Goal: Task Accomplishment & Management: Complete application form

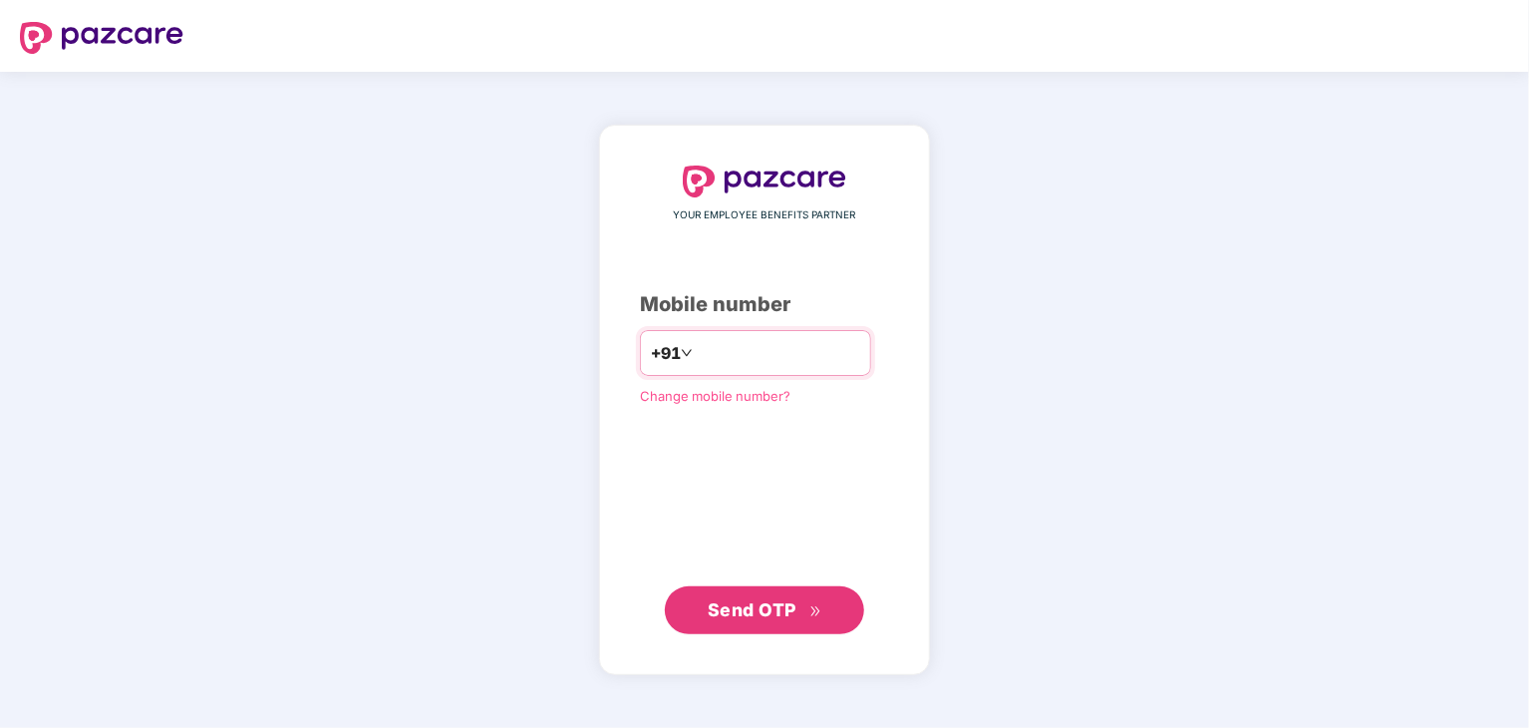
type input "*"
type input "**********"
click at [774, 623] on button "Send OTP" at bounding box center [764, 609] width 199 height 48
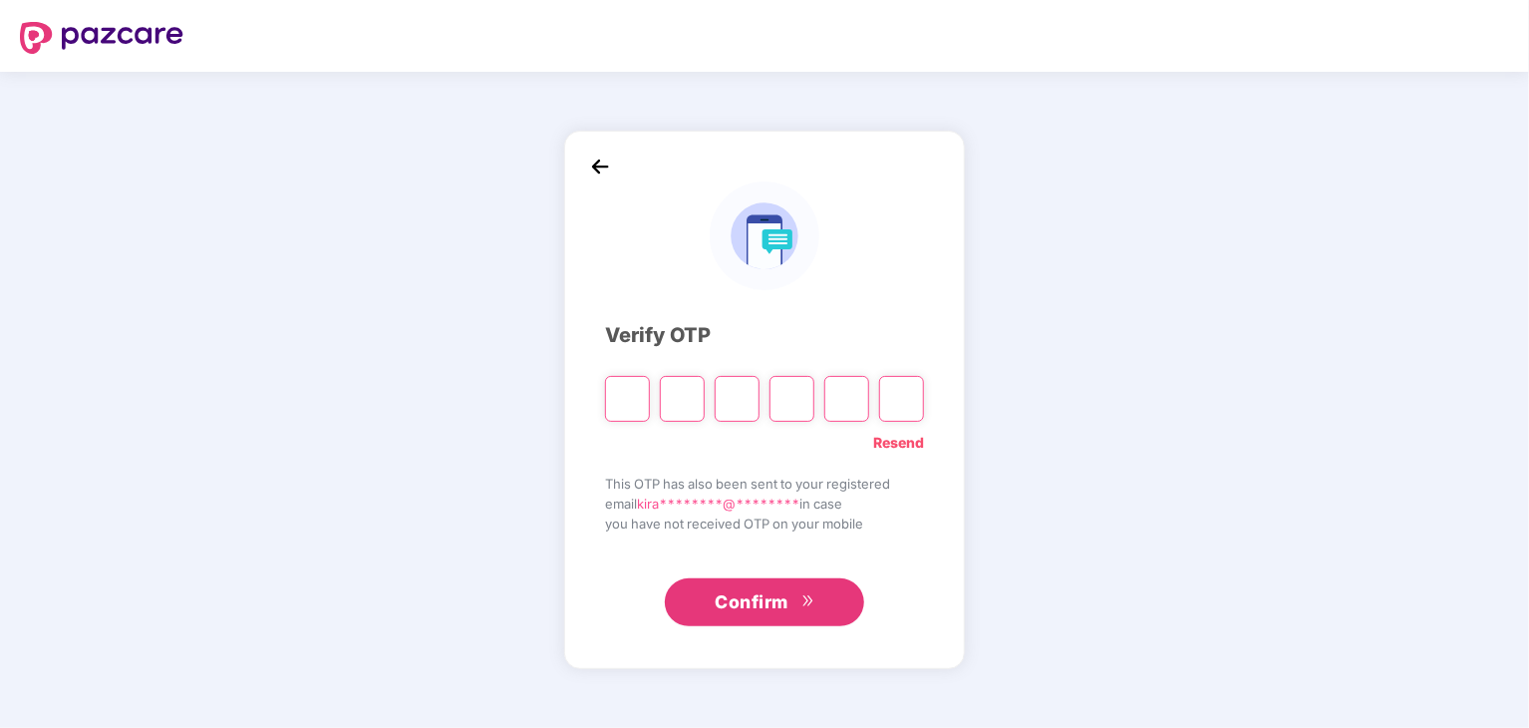
type input "*"
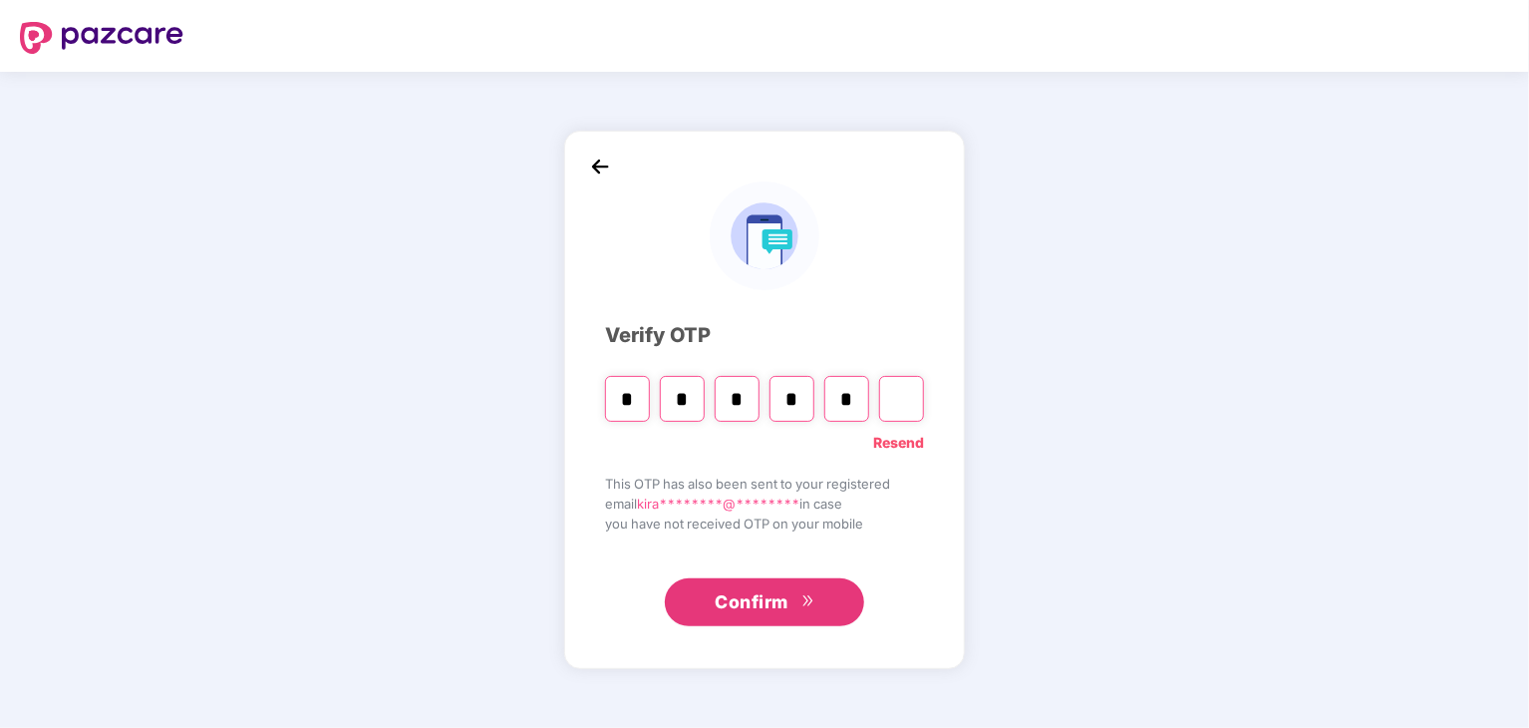
type input "*"
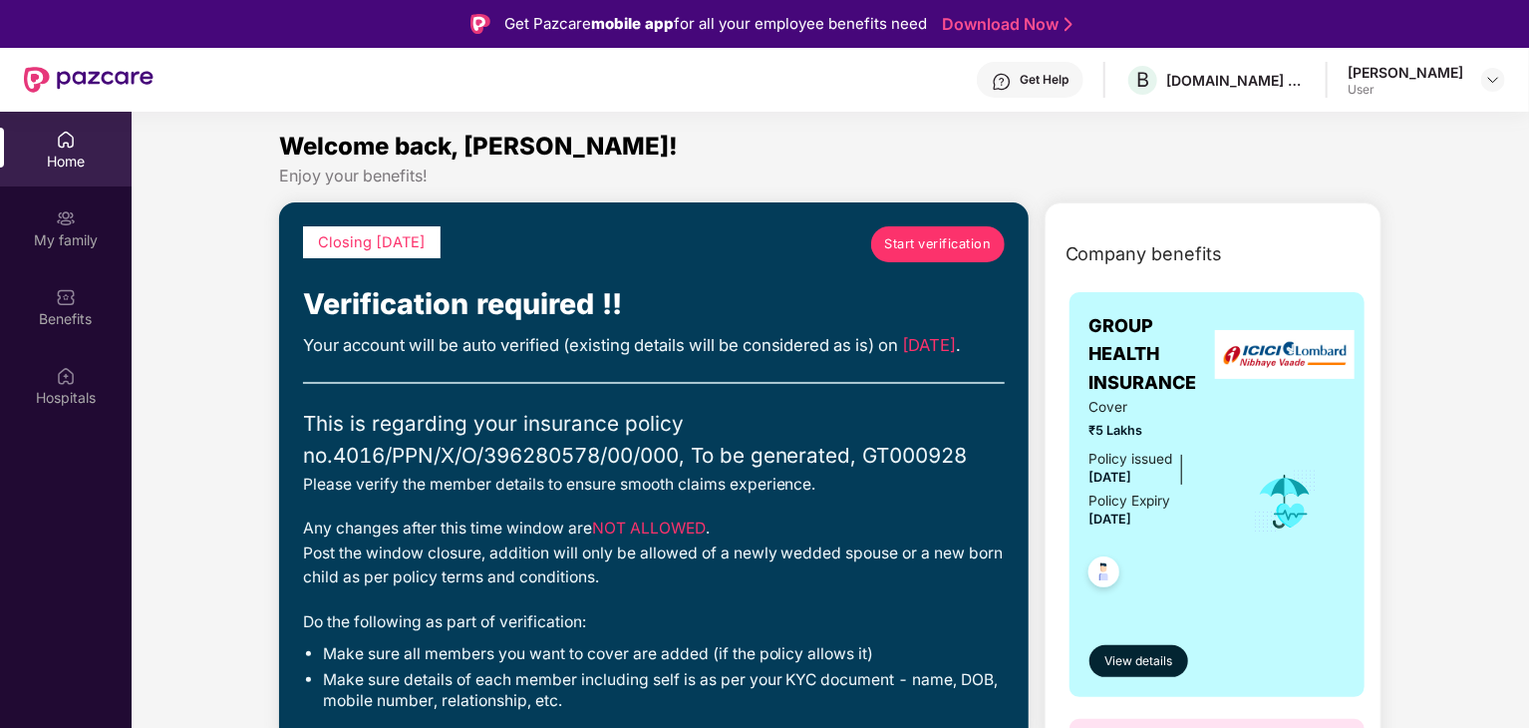
click at [941, 248] on span "Start verification" at bounding box center [937, 244] width 107 height 20
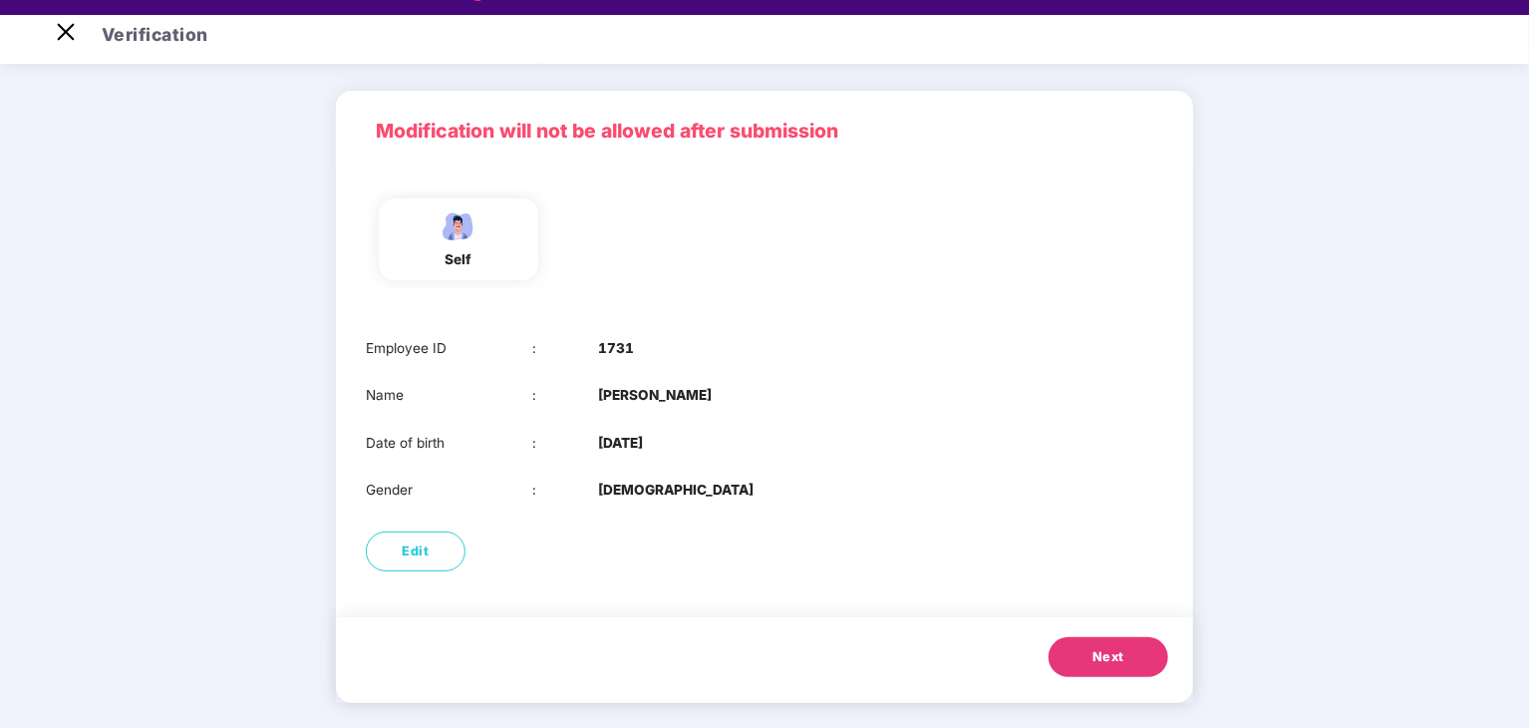
scroll to position [48, 0]
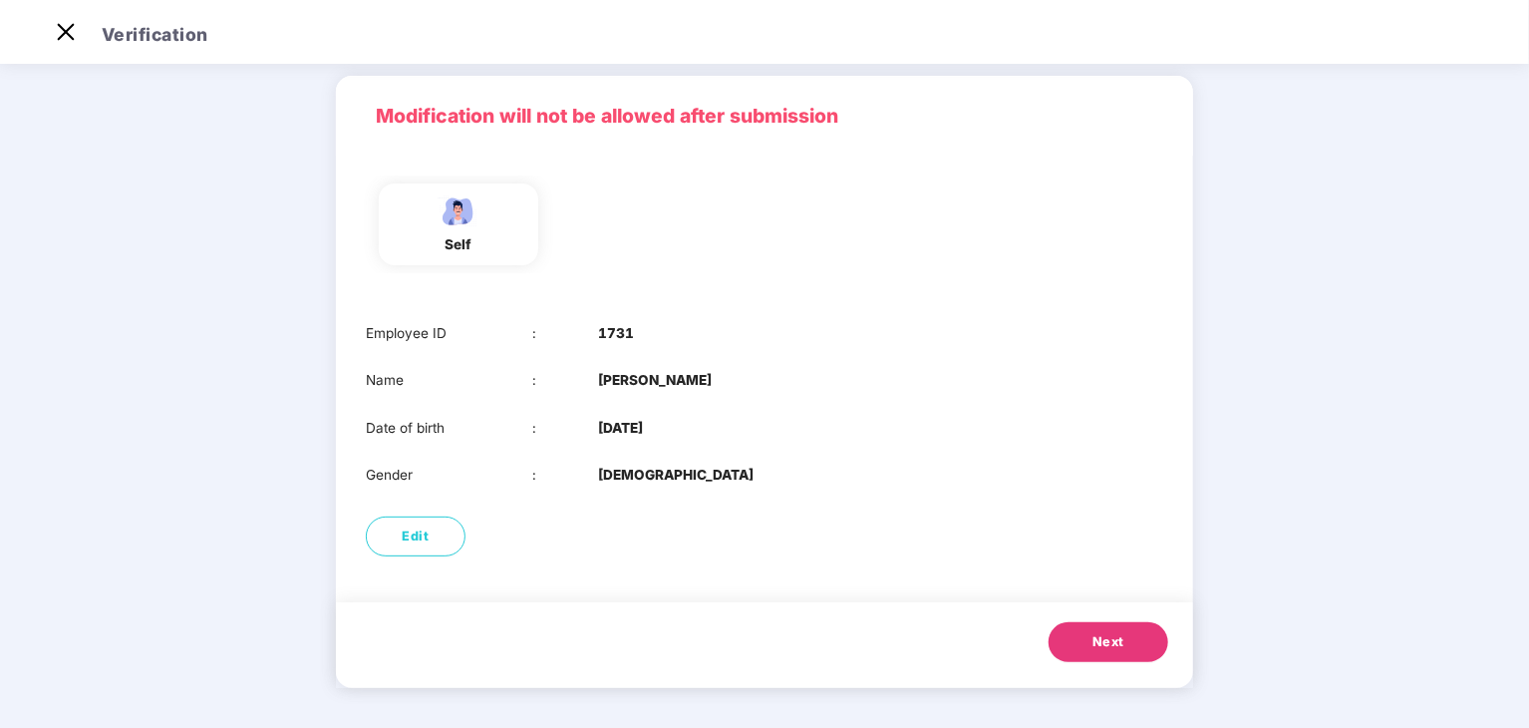
click at [1068, 637] on button "Next" at bounding box center [1109, 642] width 120 height 40
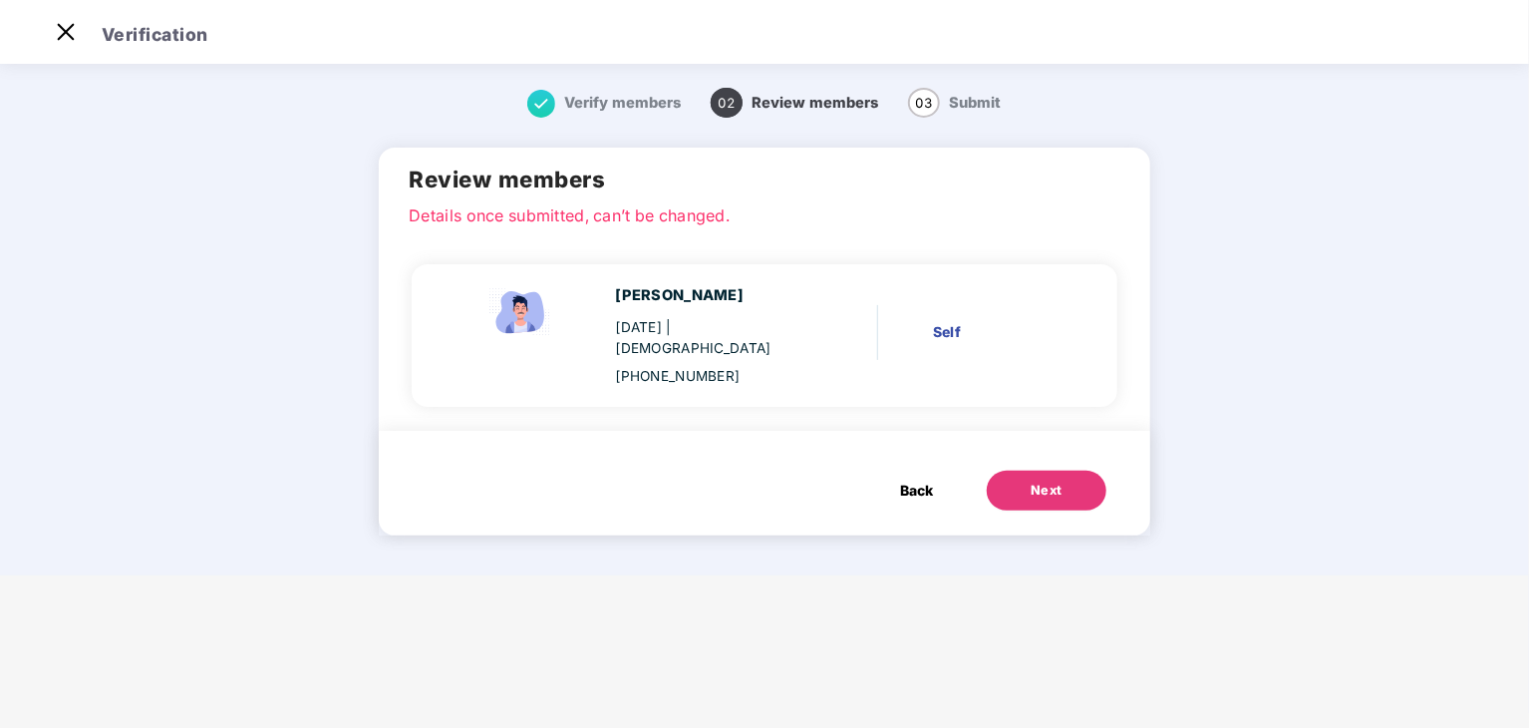
scroll to position [0, 0]
drag, startPoint x: 1030, startPoint y: 464, endPoint x: 1022, endPoint y: 475, distance: 13.6
click at [1025, 474] on button "Next" at bounding box center [1047, 490] width 120 height 40
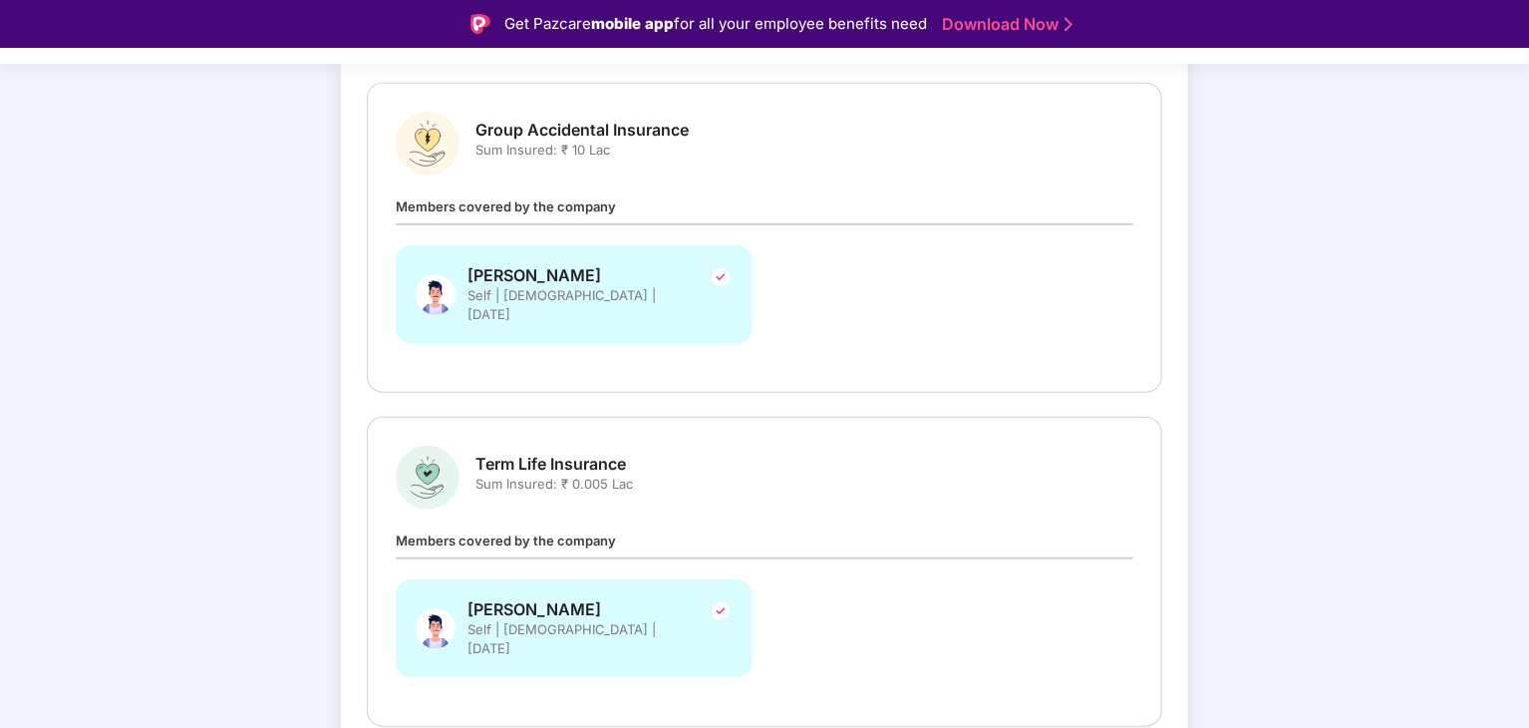
scroll to position [650, 0]
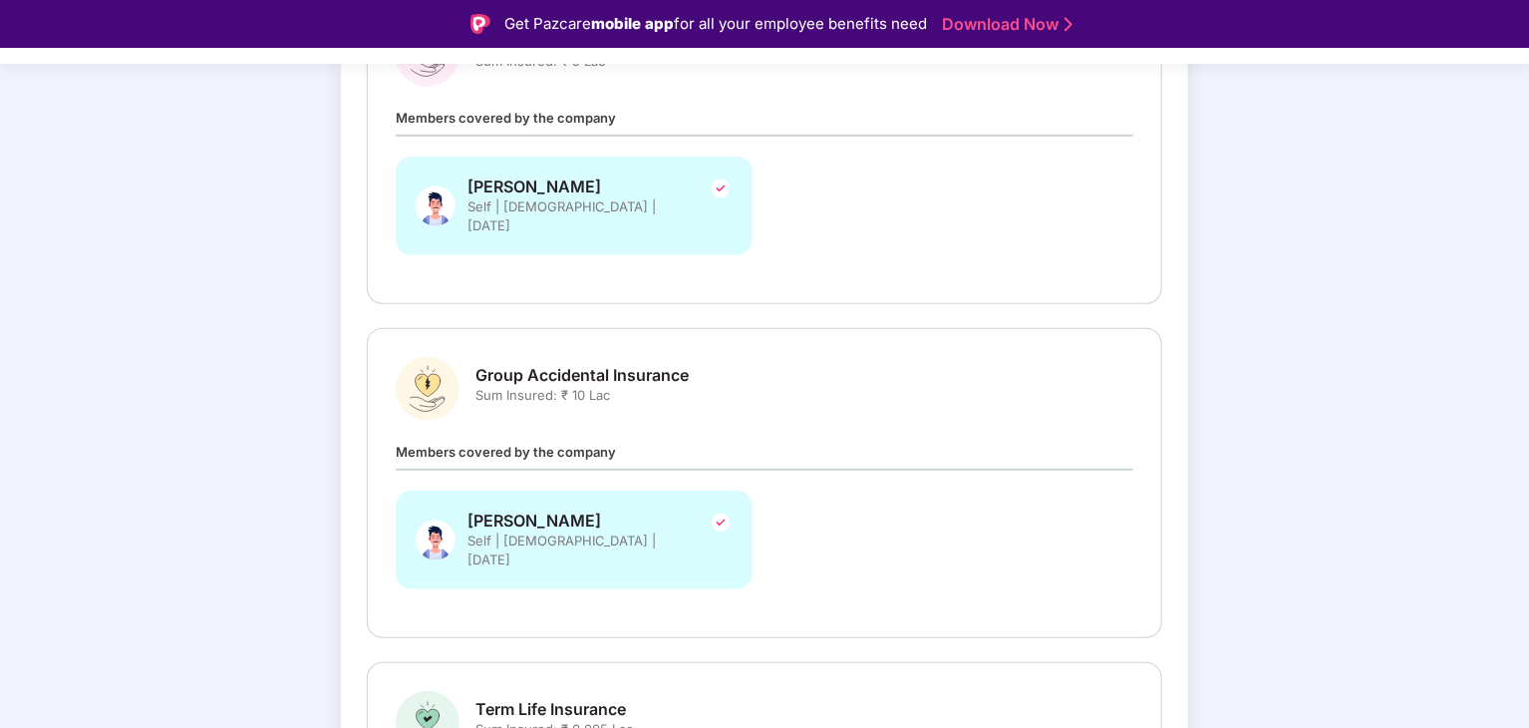
scroll to position [351, 0]
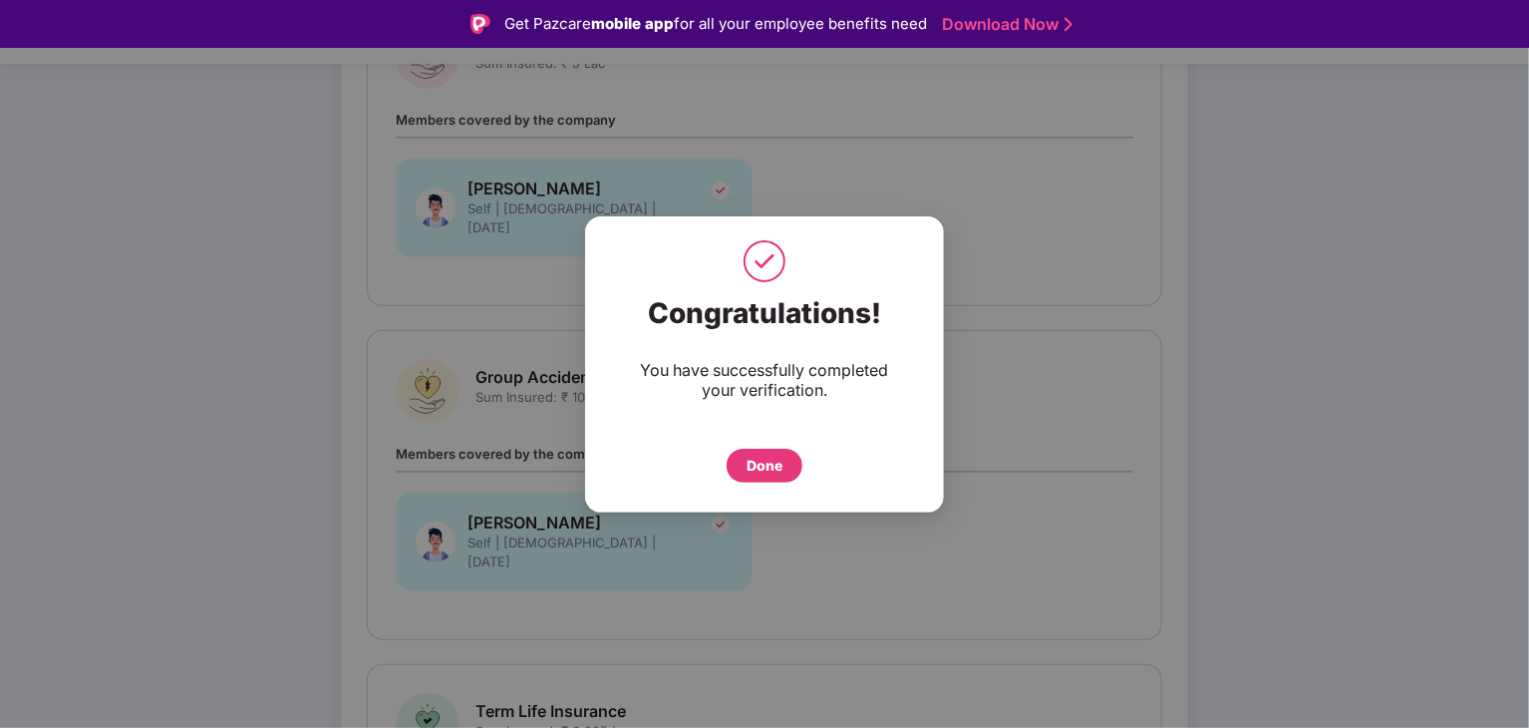
click at [760, 462] on div "Done" at bounding box center [765, 466] width 36 height 22
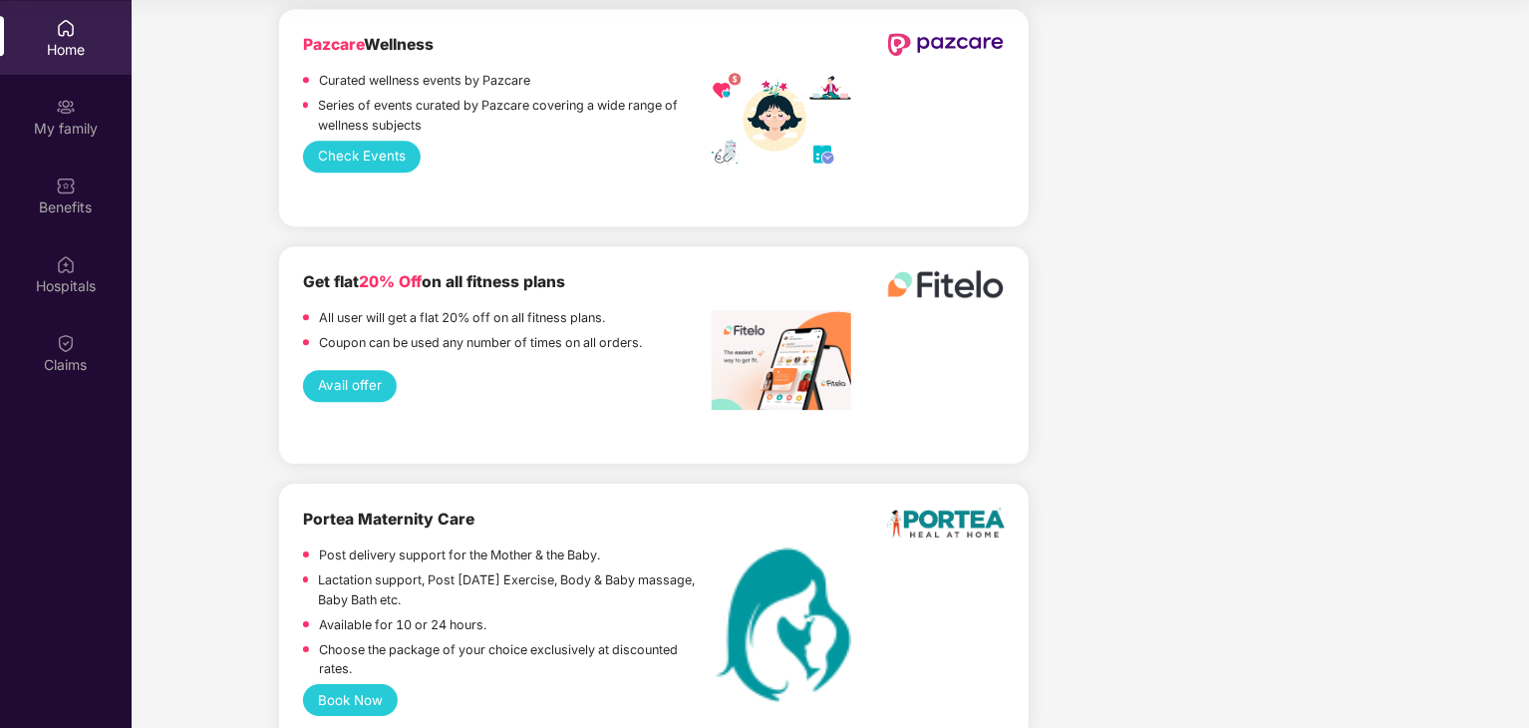
scroll to position [2855, 0]
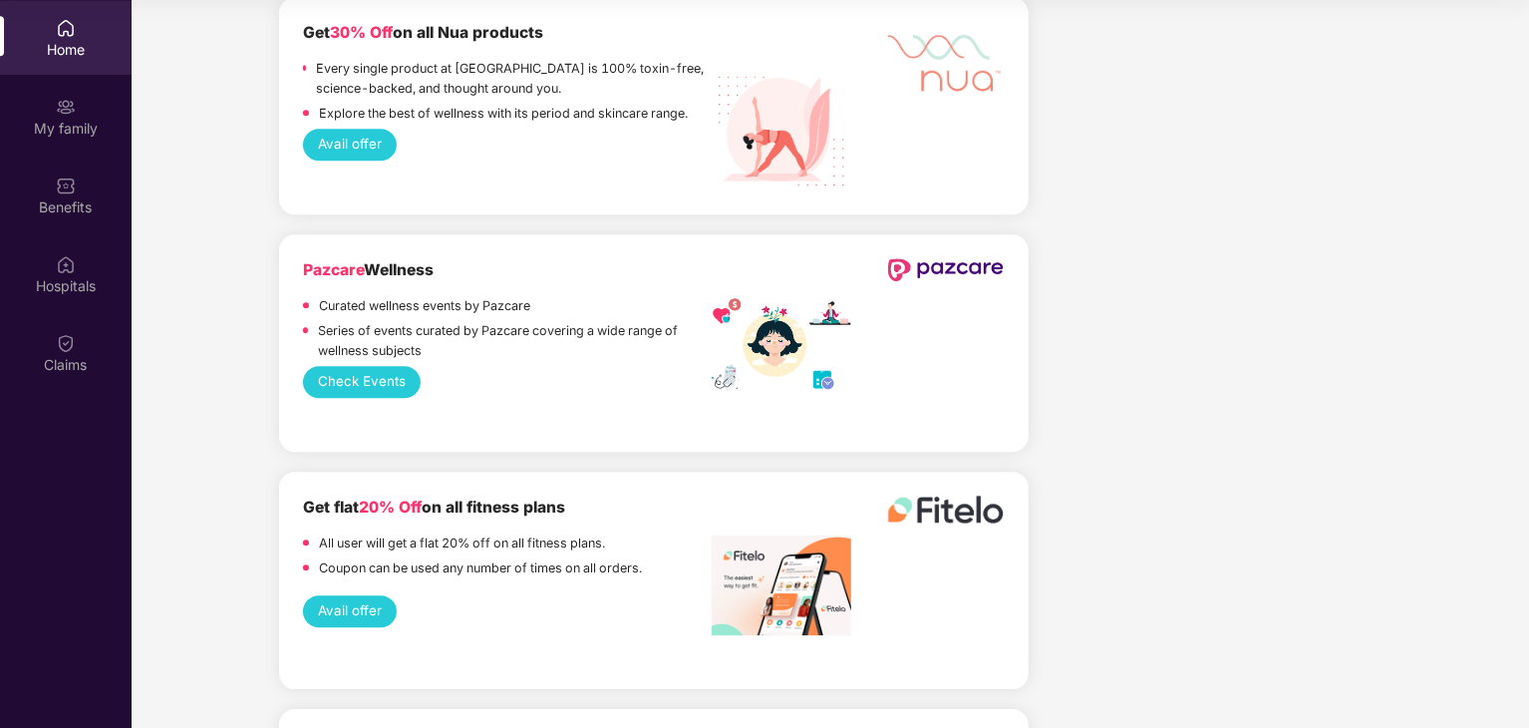
scroll to position [2655, 0]
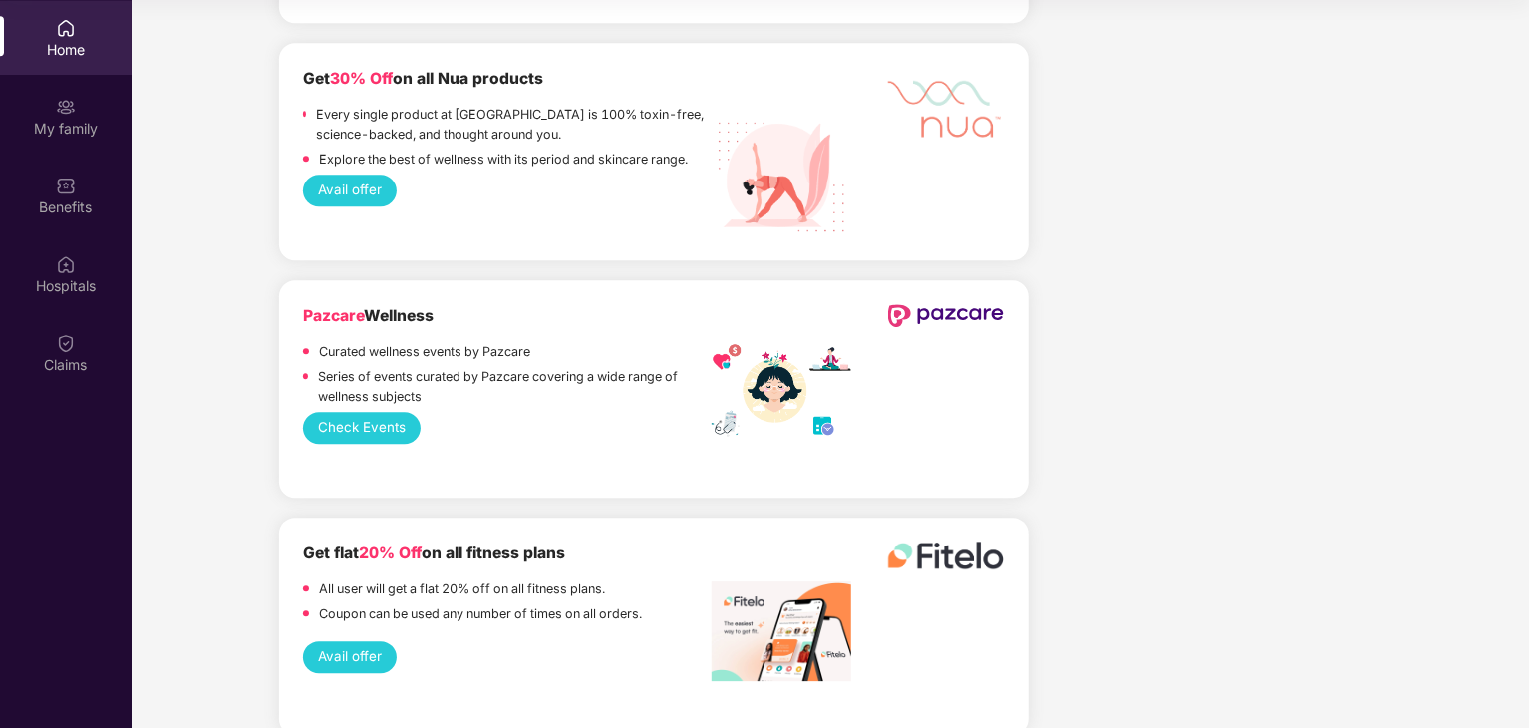
click at [322, 417] on button "Check Events" at bounding box center [362, 428] width 119 height 32
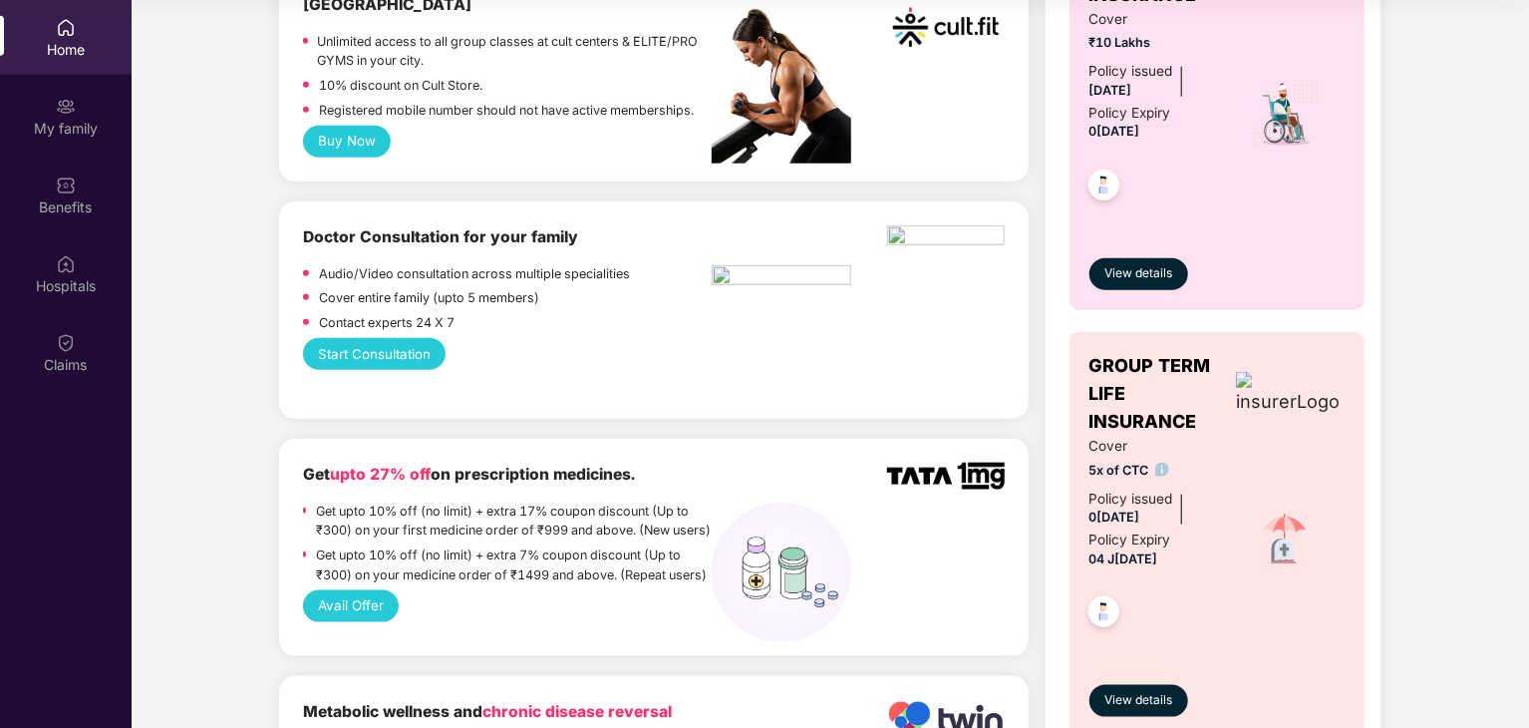
scroll to position [861, 0]
click at [730, 265] on img at bounding box center [782, 278] width 140 height 26
click at [793, 265] on img at bounding box center [782, 278] width 140 height 26
click at [819, 269] on img at bounding box center [782, 278] width 140 height 26
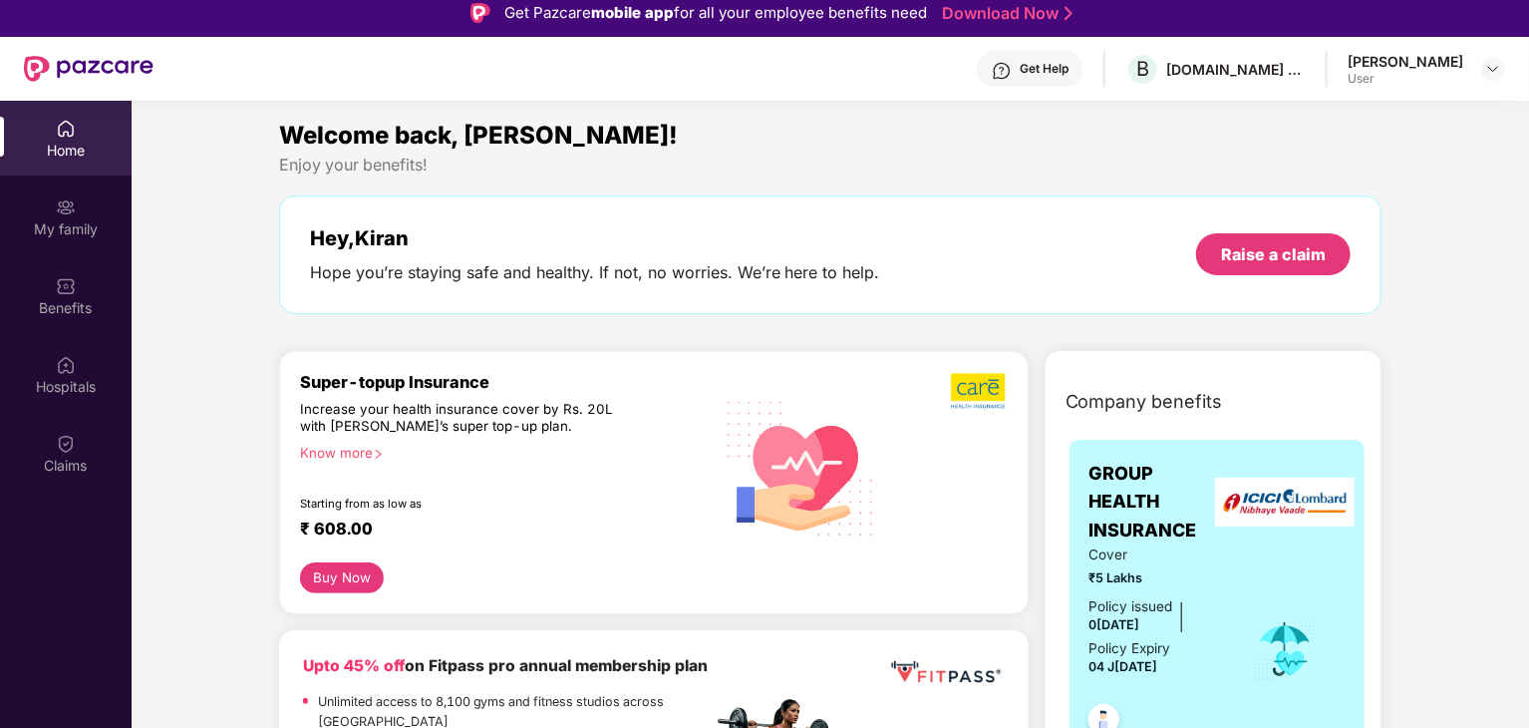
scroll to position [0, 0]
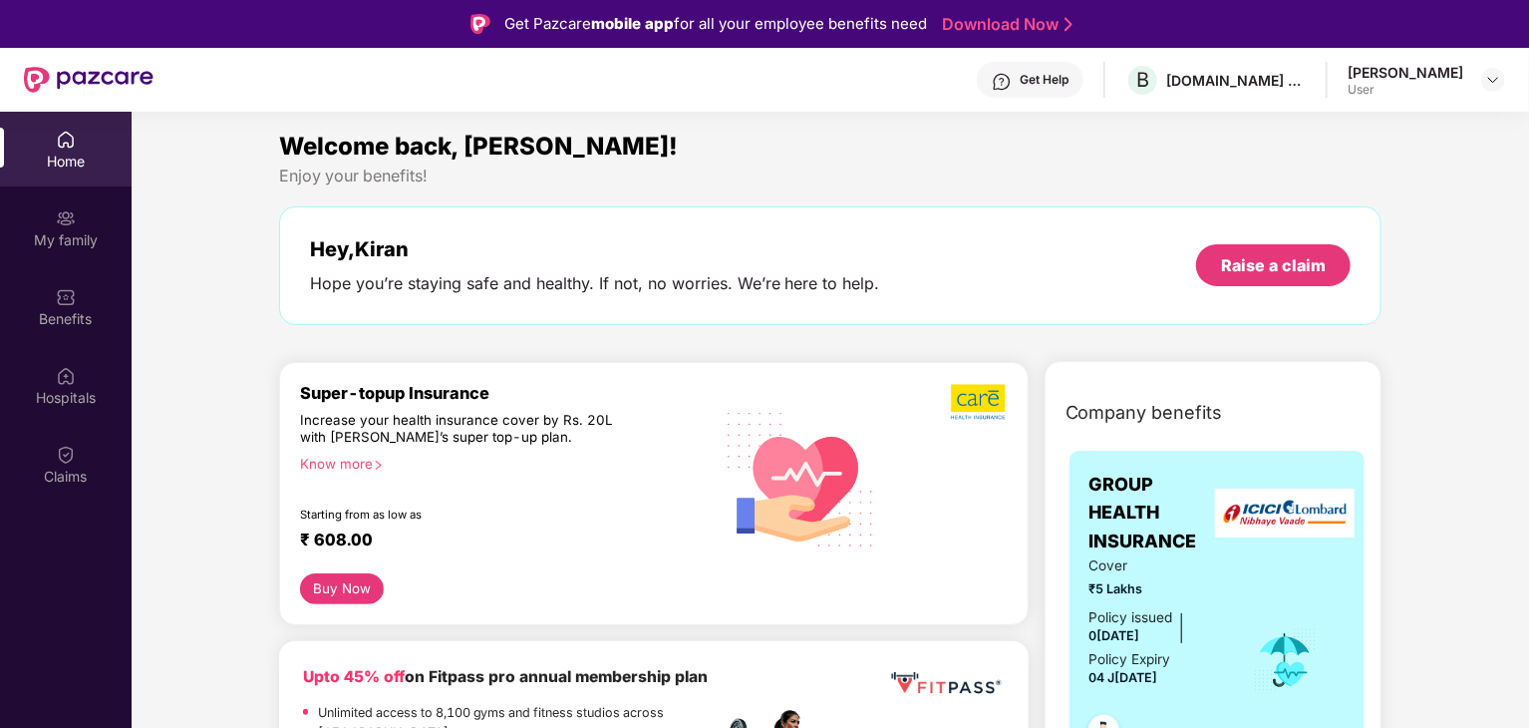
click at [330, 468] on div "Know more" at bounding box center [500, 463] width 401 height 14
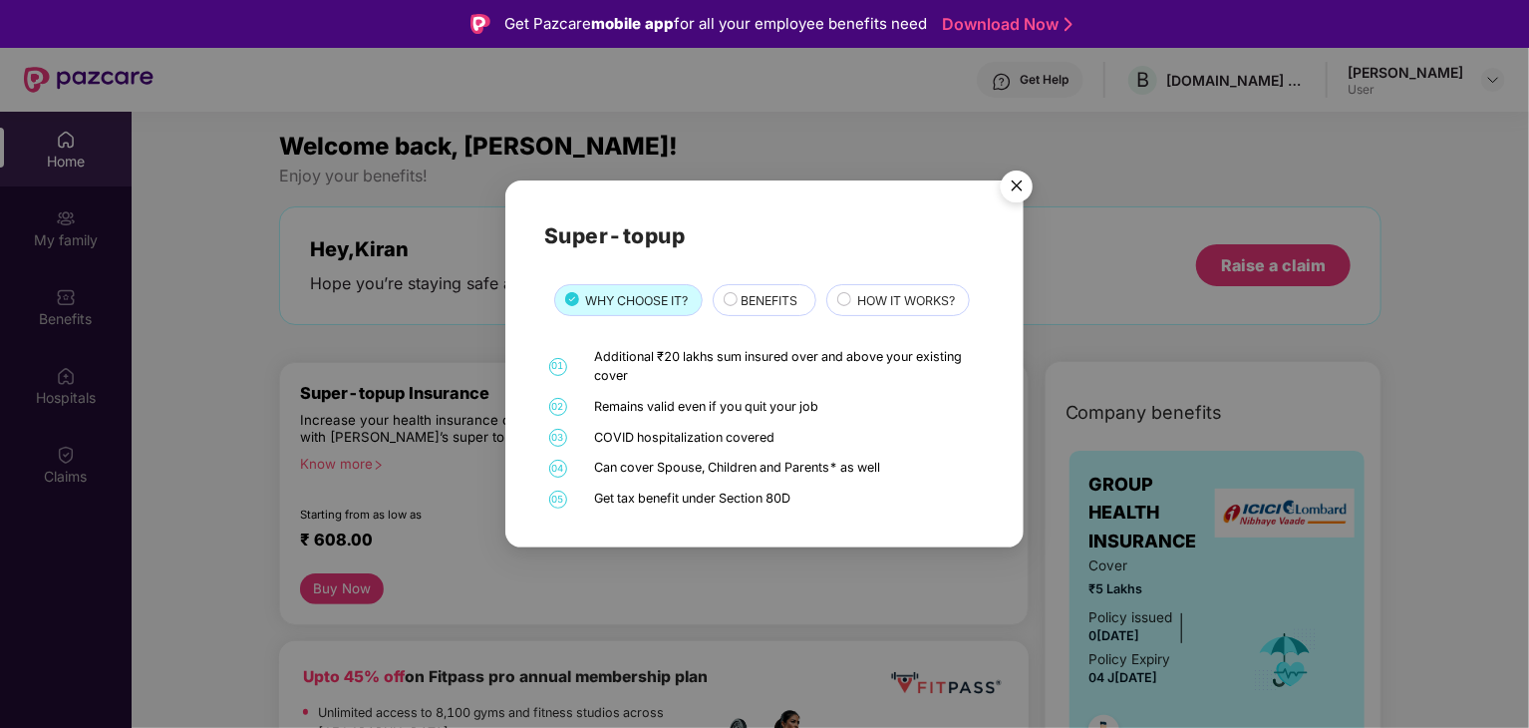
click at [767, 288] on div "BENEFITS" at bounding box center [764, 300] width 103 height 32
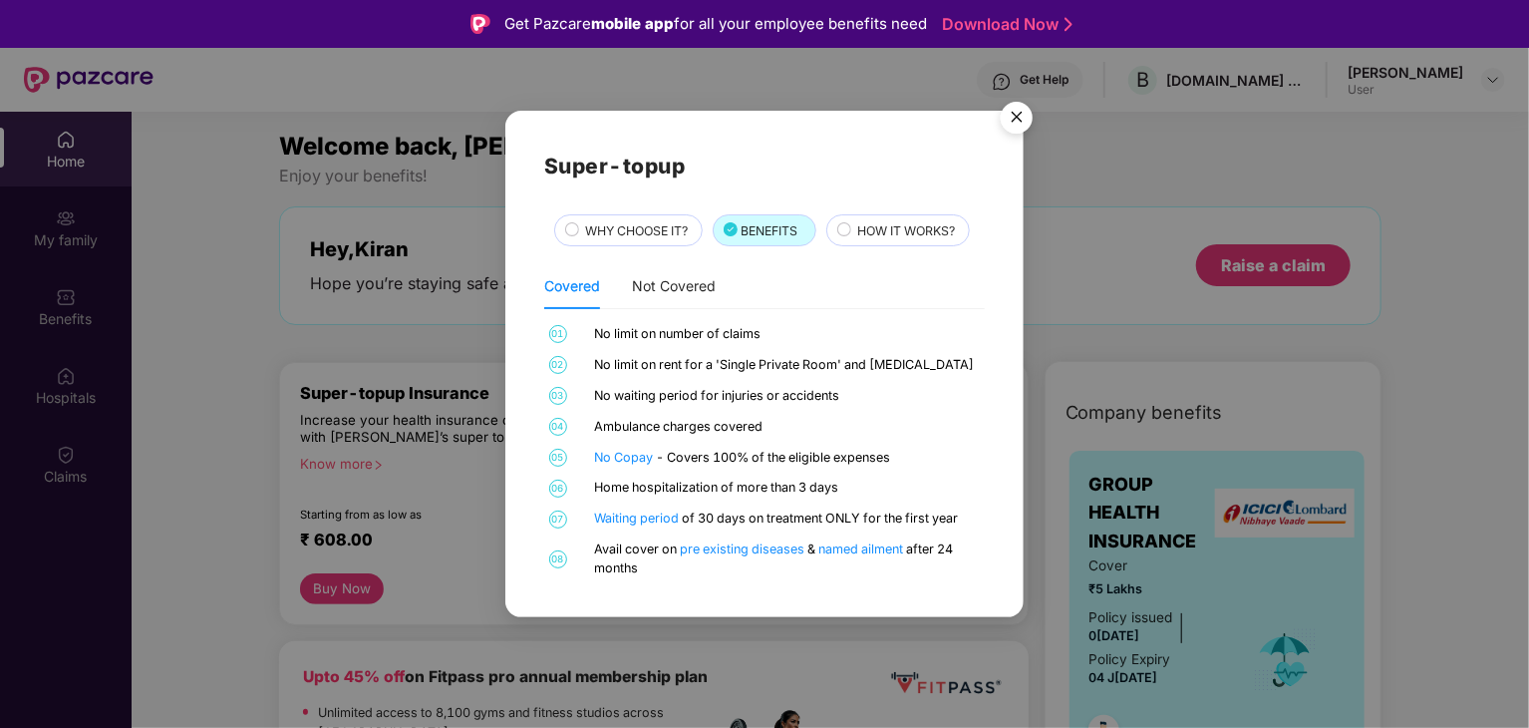
click at [878, 236] on span "HOW IT WORKS?" at bounding box center [906, 230] width 98 height 19
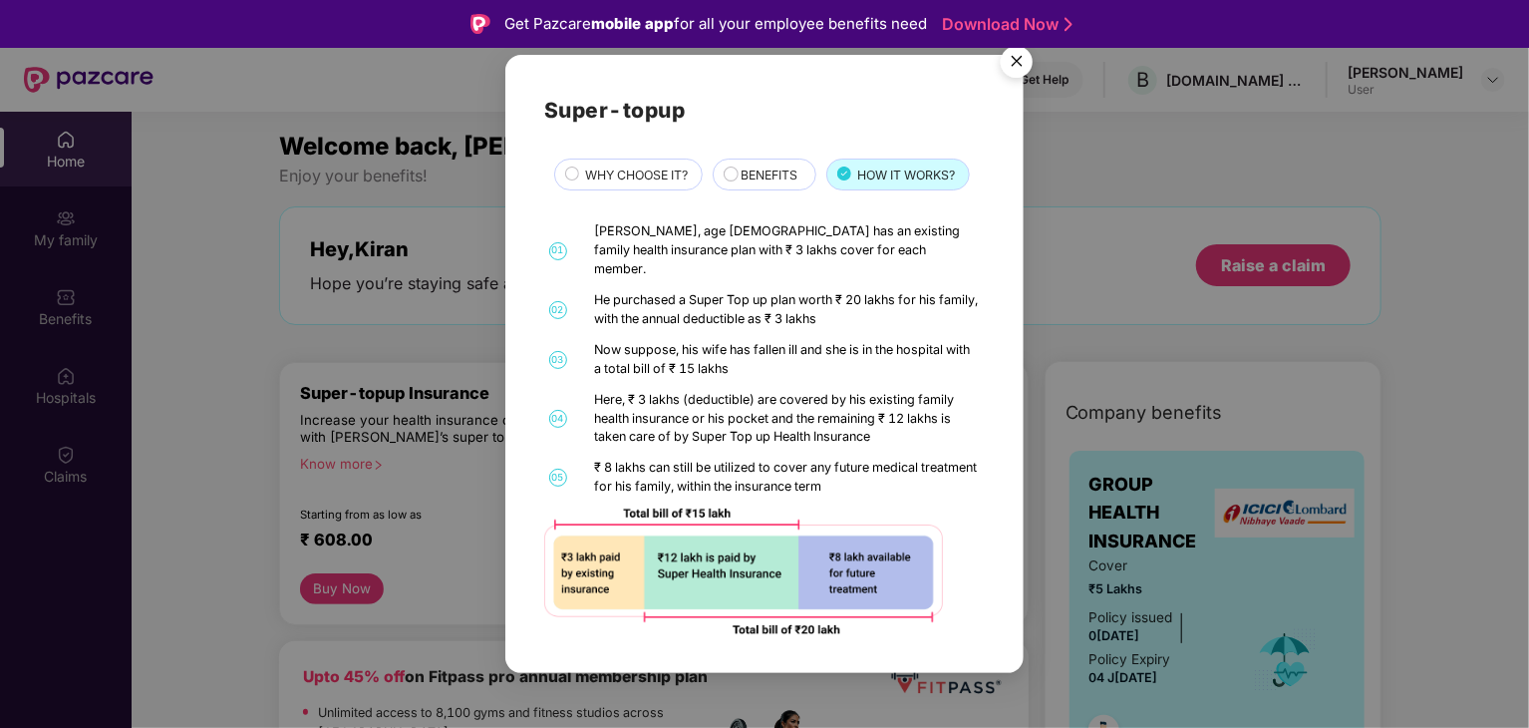
click at [813, 243] on div "[PERSON_NAME], age [DEMOGRAPHIC_DATA] has an existing family health insurance p…" at bounding box center [788, 250] width 386 height 57
click at [1025, 72] on img "Close" at bounding box center [1017, 65] width 56 height 56
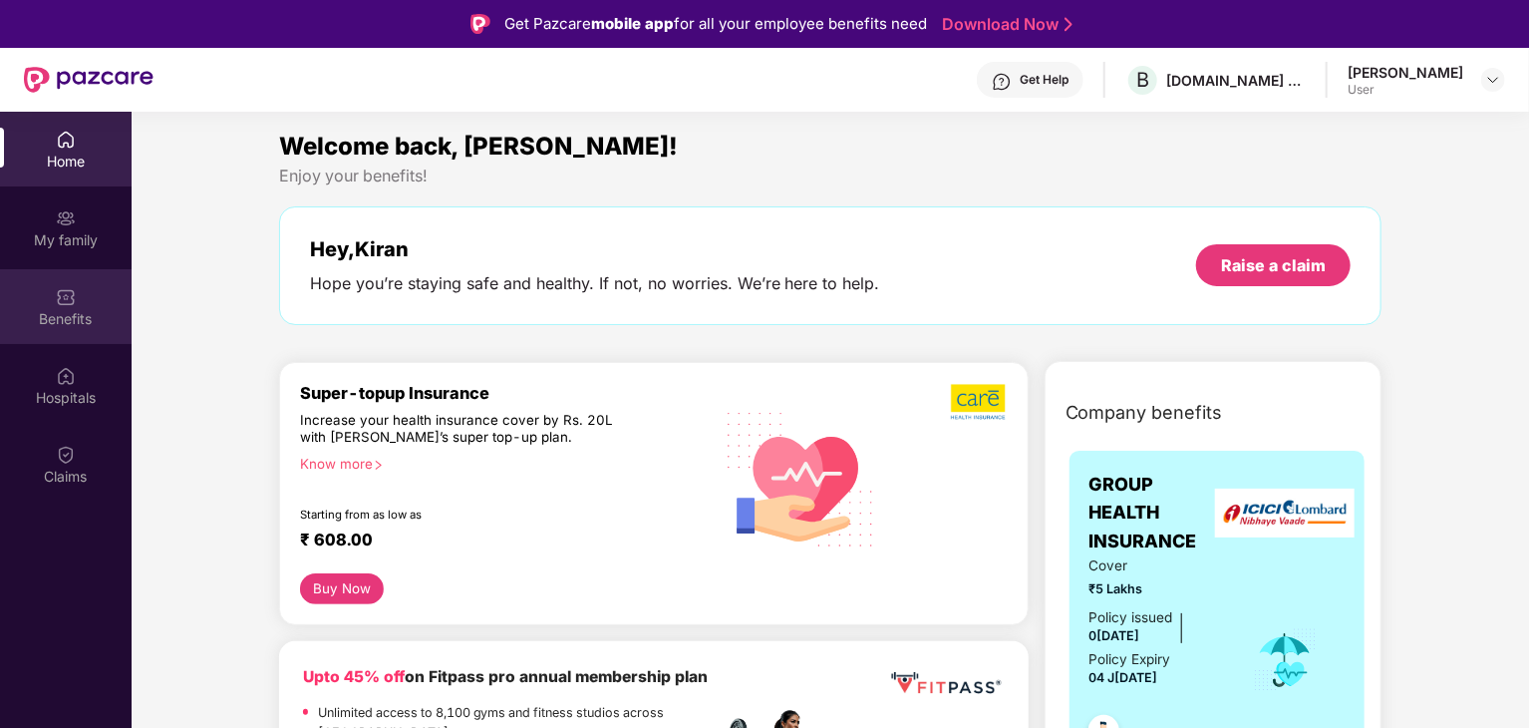
click at [85, 284] on div "Benefits" at bounding box center [66, 306] width 132 height 75
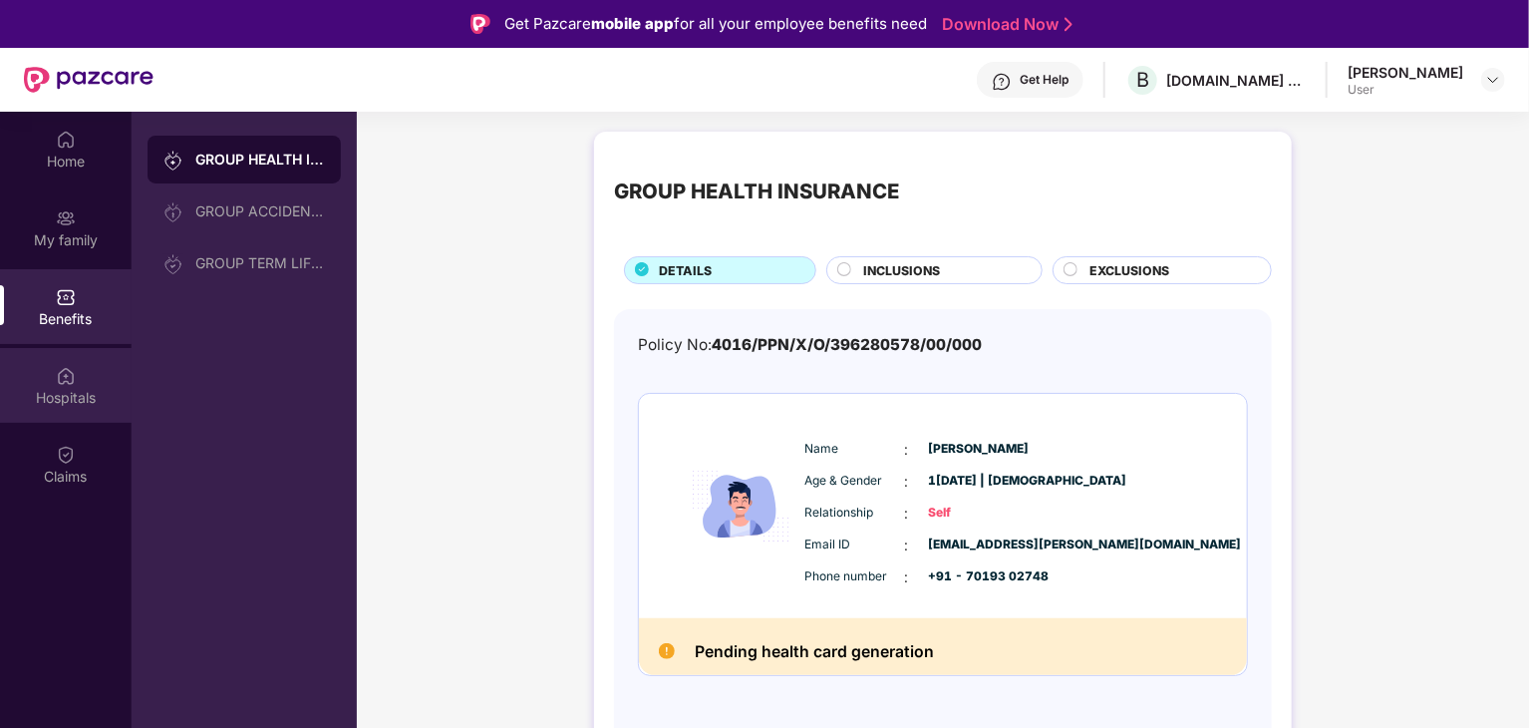
click at [97, 392] on div "Hospitals" at bounding box center [66, 398] width 132 height 20
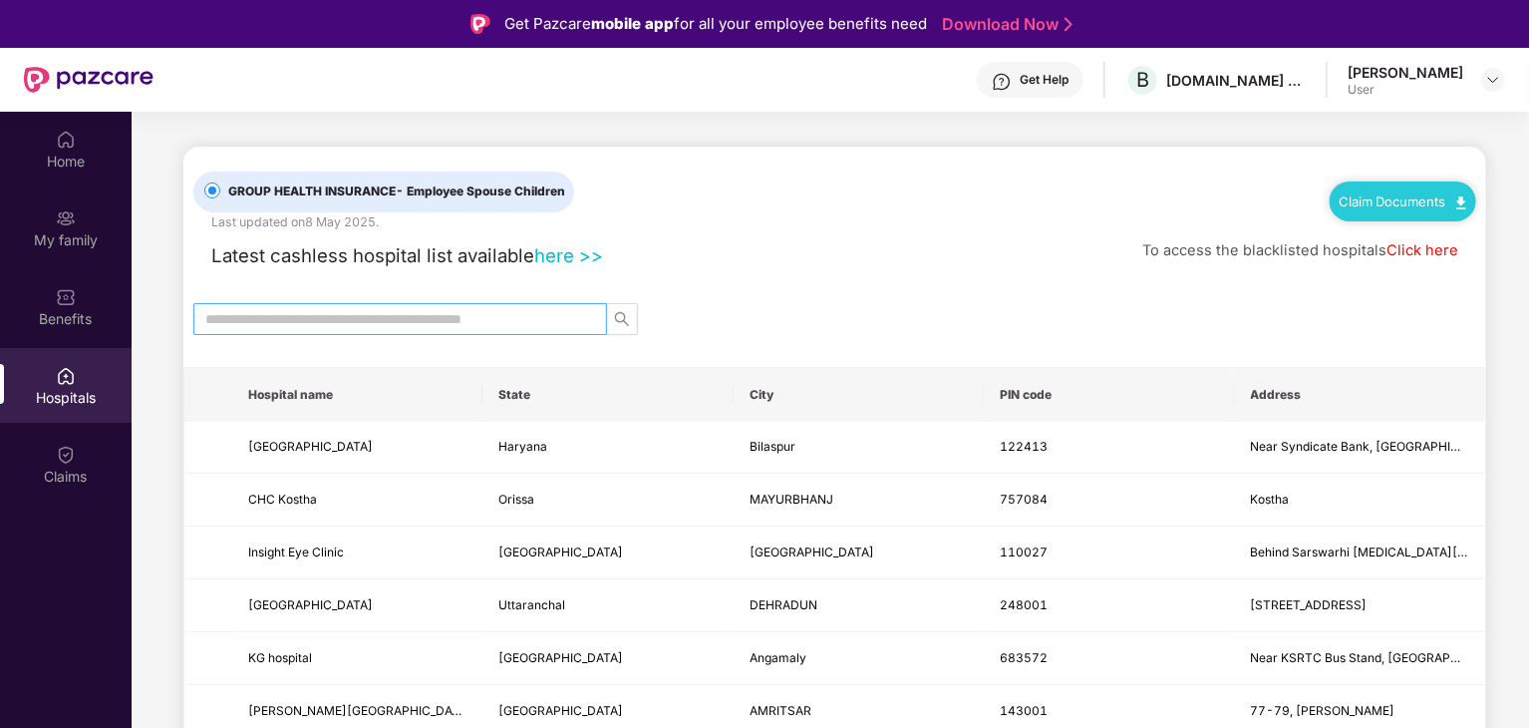
click at [479, 325] on input "text" at bounding box center [392, 319] width 374 height 22
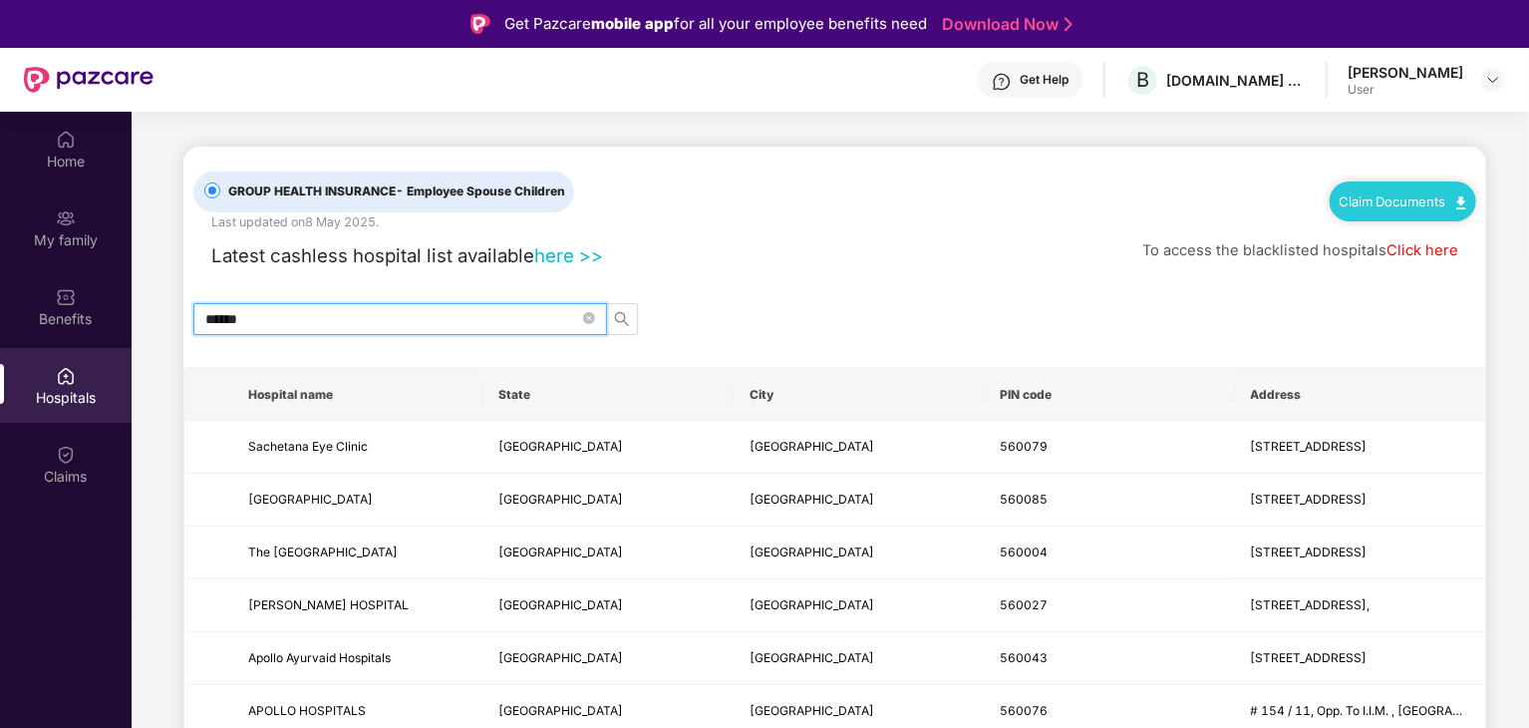
type input "******"
